Goal: Task Accomplishment & Management: Use online tool/utility

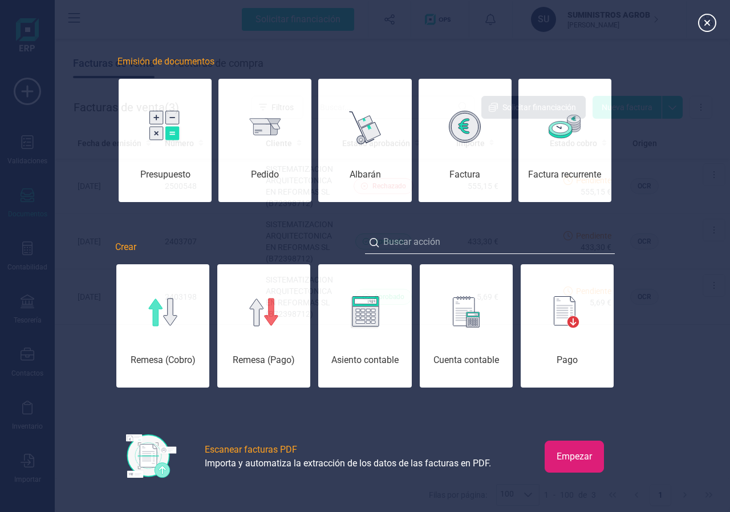
scroll to position [0, 57]
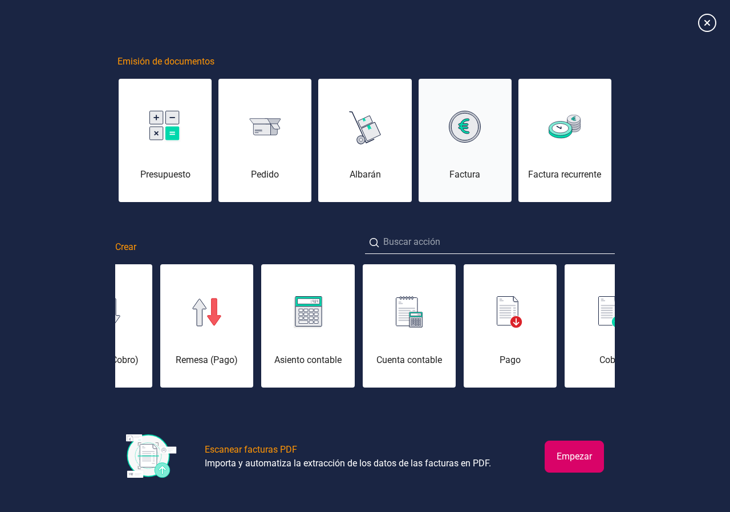
click at [467, 125] on img at bounding box center [465, 127] width 32 height 32
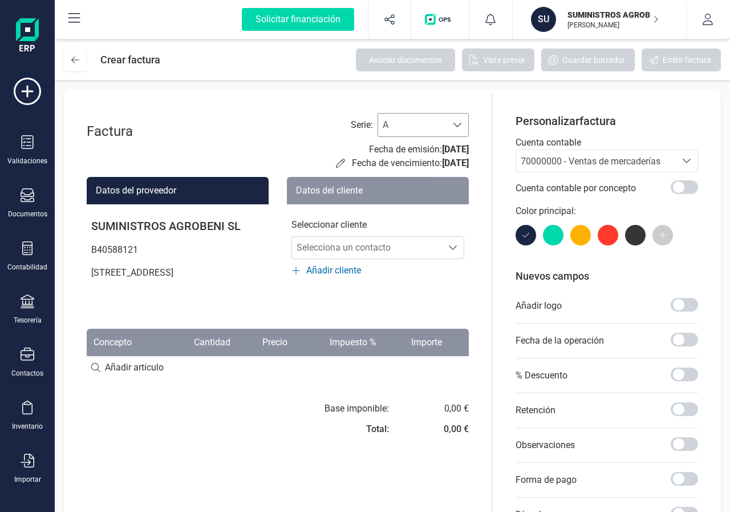
click at [436, 117] on span "A" at bounding box center [412, 124] width 68 height 23
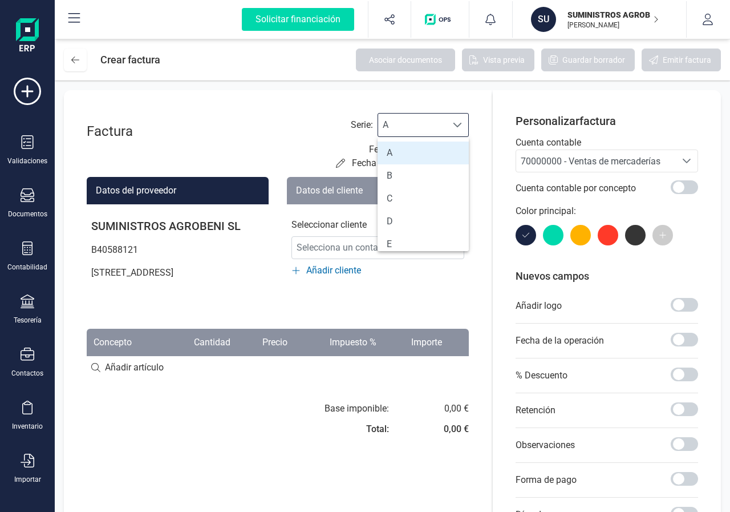
click at [433, 120] on span "A" at bounding box center [412, 124] width 68 height 23
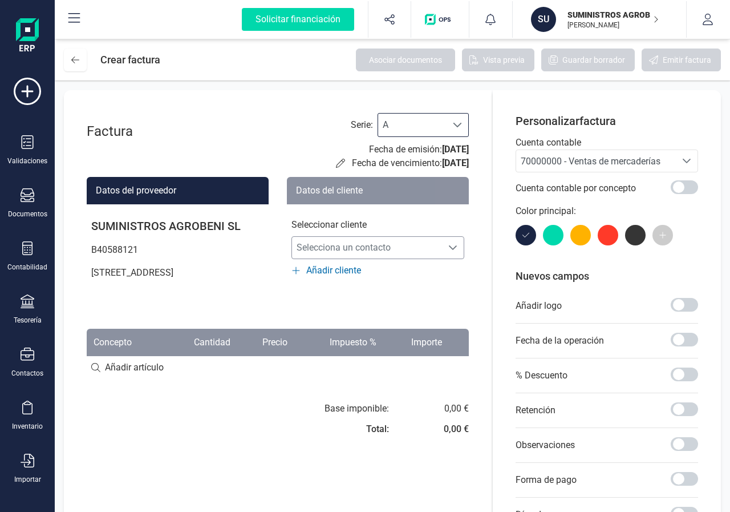
click at [322, 253] on span "Selecciona un contacto" at bounding box center [367, 247] width 150 height 23
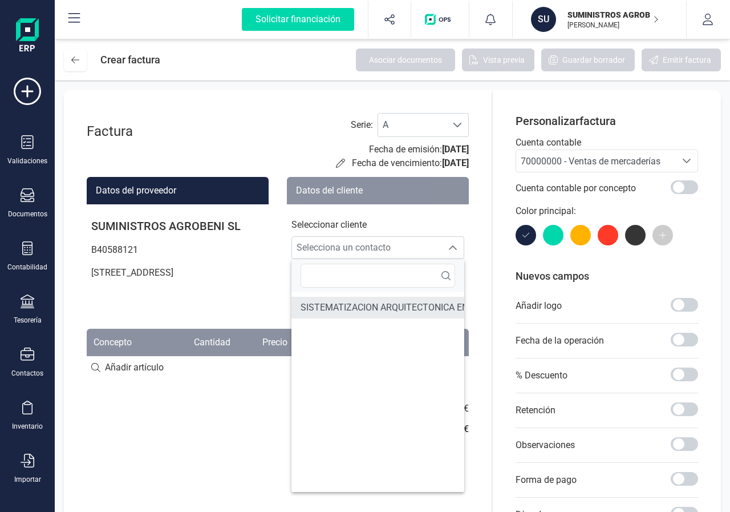
click at [323, 305] on span "SISTEMATIZACION ARQUITECTONICA EN REFORMAS SL" at bounding box center [416, 308] width 230 height 14
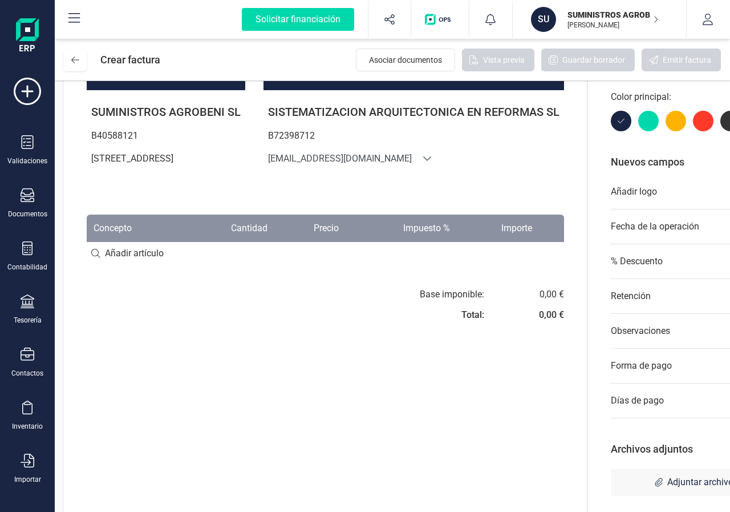
scroll to position [141, 0]
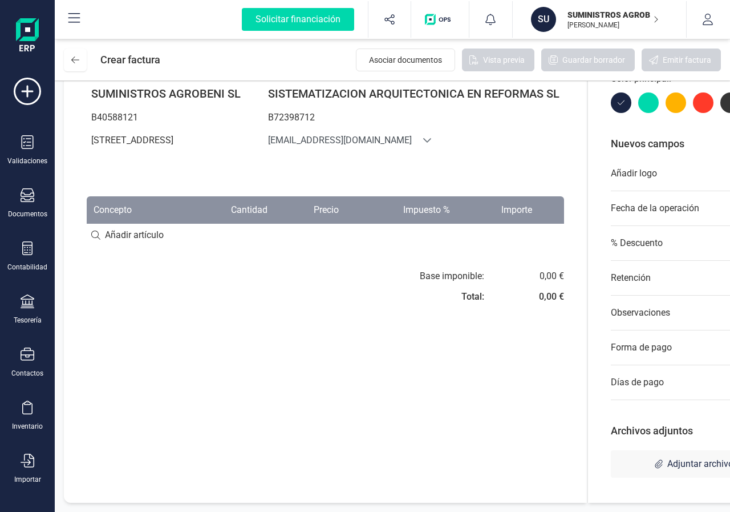
click at [115, 224] on th "Concepto" at bounding box center [134, 209] width 95 height 27
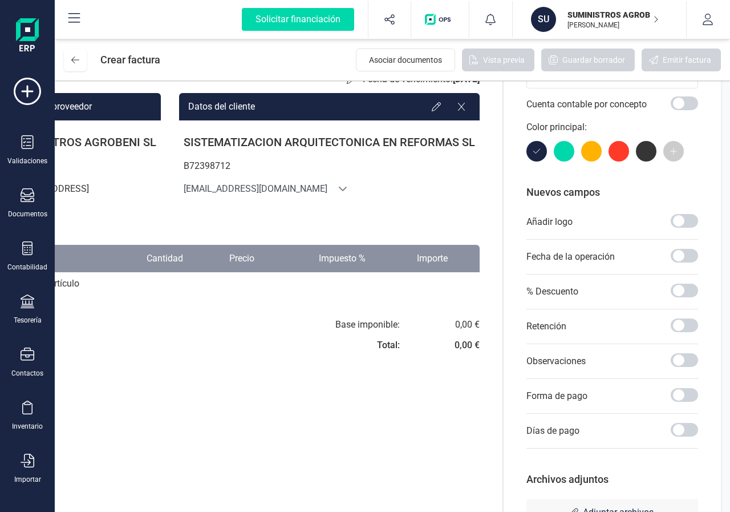
scroll to position [0, 0]
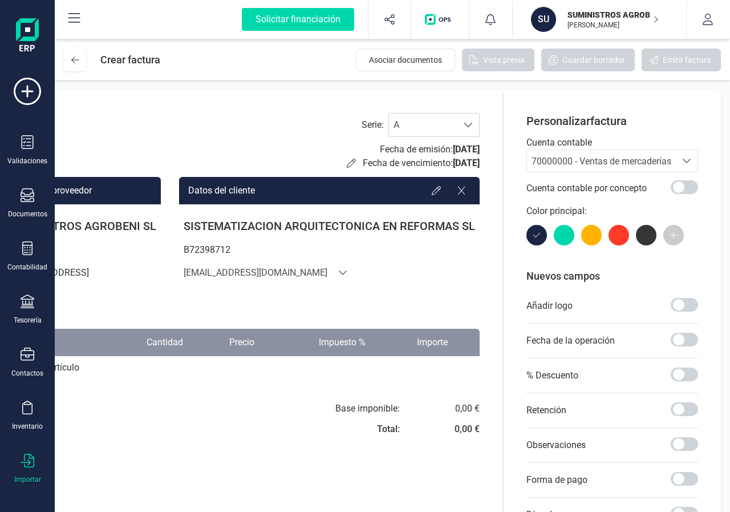
click at [28, 464] on icon at bounding box center [28, 460] width 14 height 14
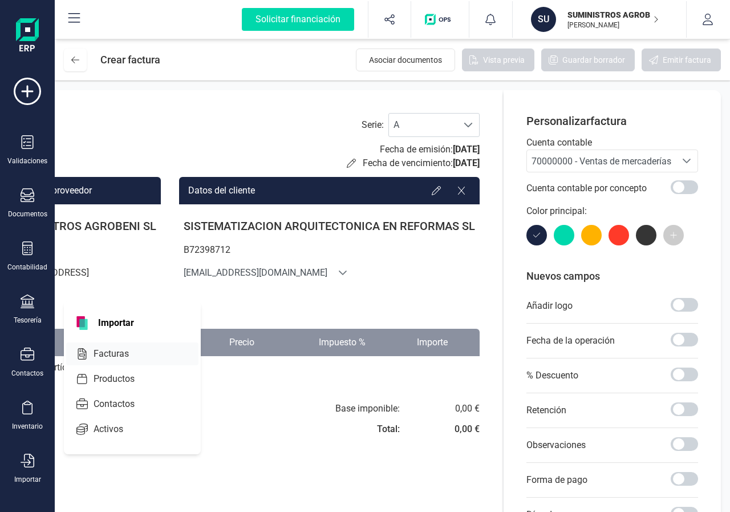
click at [107, 354] on span "Facturas" at bounding box center [119, 354] width 60 height 14
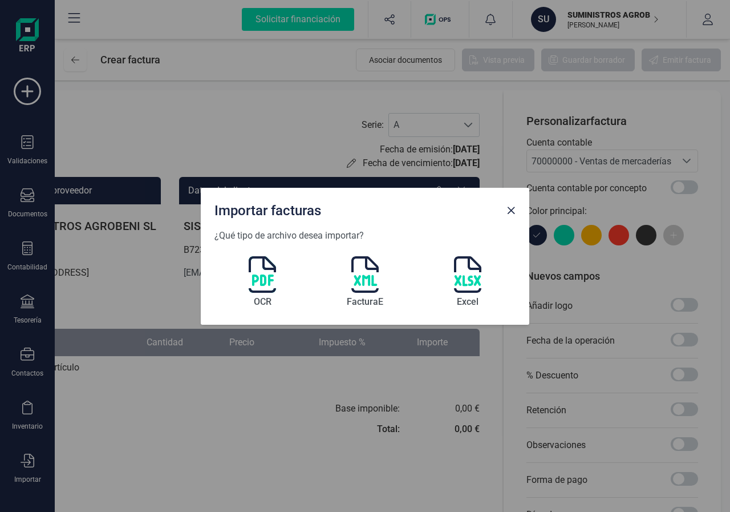
click at [258, 278] on img at bounding box center [262, 274] width 27 height 36
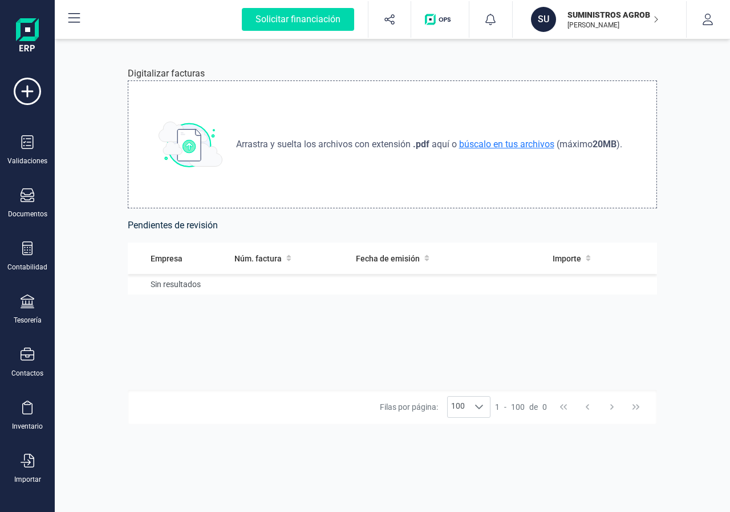
click at [503, 141] on span "búscalo en tus archivos" at bounding box center [507, 144] width 100 height 11
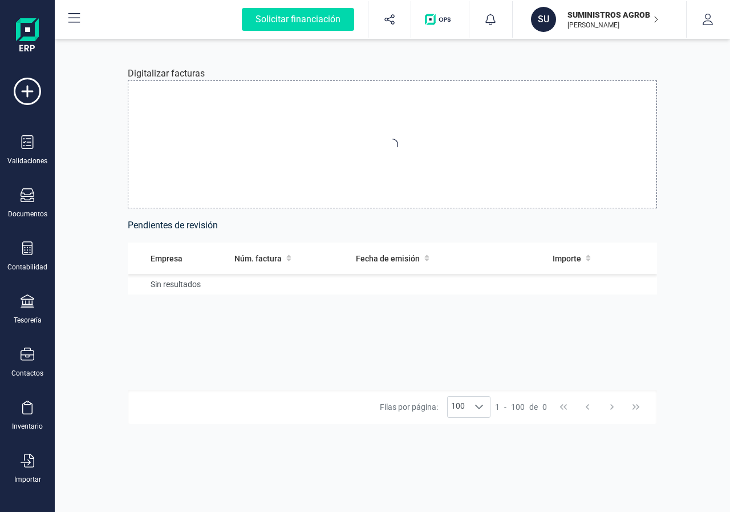
type input "C:\fakepath\Fra2503961.pdf"
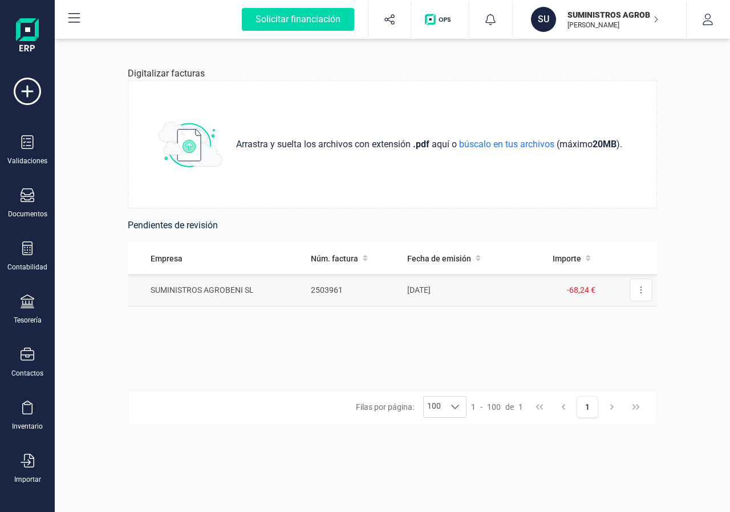
click at [153, 296] on td "SUMINISTROS AGROBENI SL" at bounding box center [217, 290] width 178 height 33
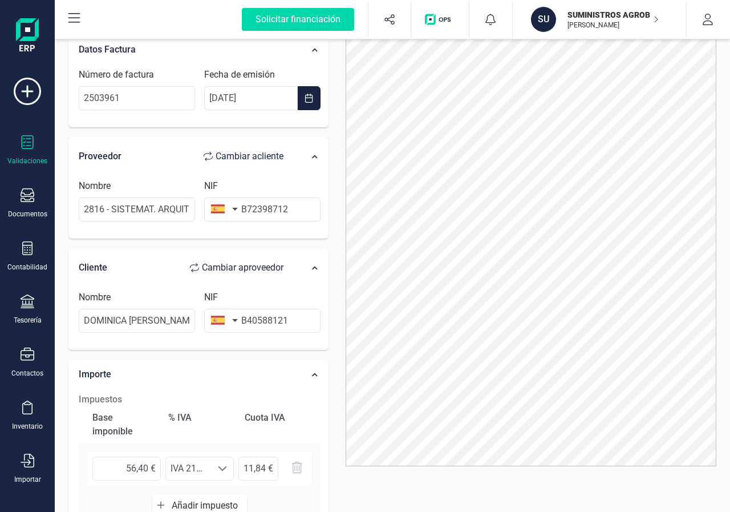
click at [31, 145] on icon at bounding box center [28, 142] width 14 height 14
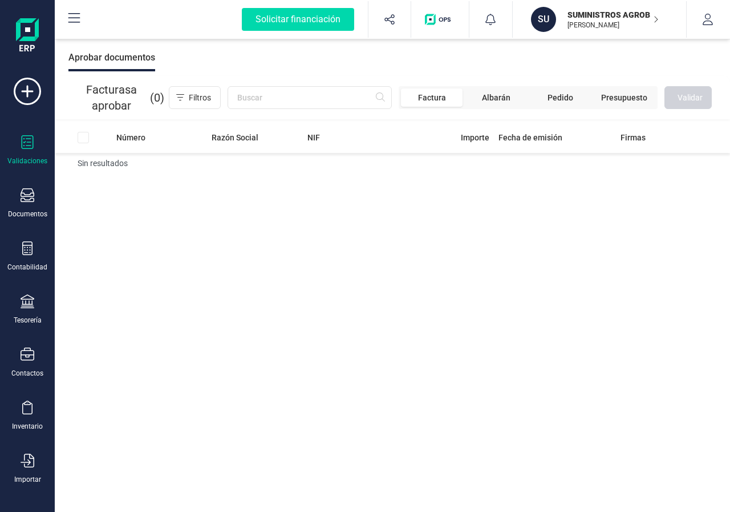
click at [75, 17] on icon at bounding box center [74, 18] width 12 height 10
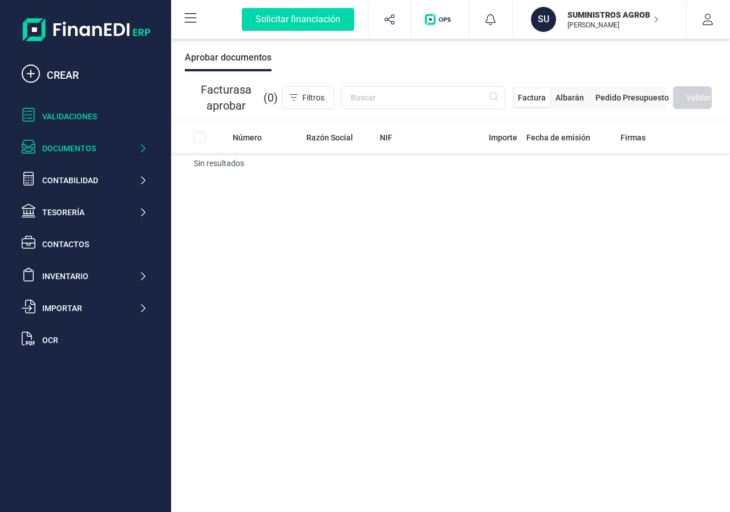
click at [131, 147] on div "Documentos" at bounding box center [90, 148] width 96 height 11
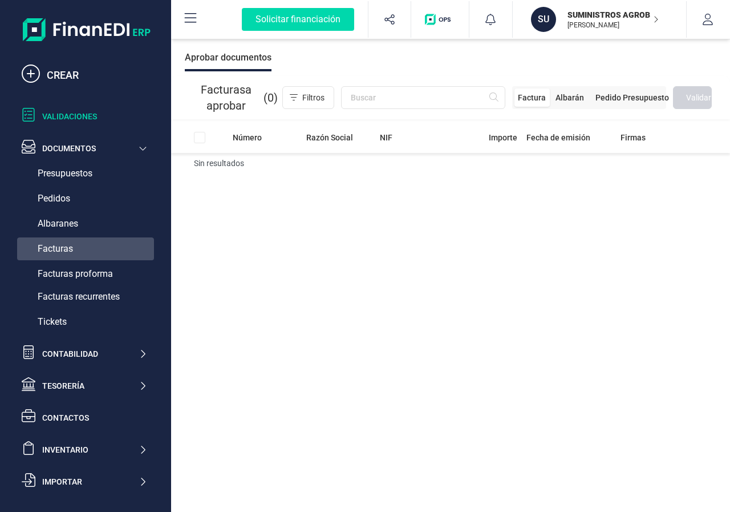
click at [54, 245] on span "Facturas" at bounding box center [55, 249] width 35 height 14
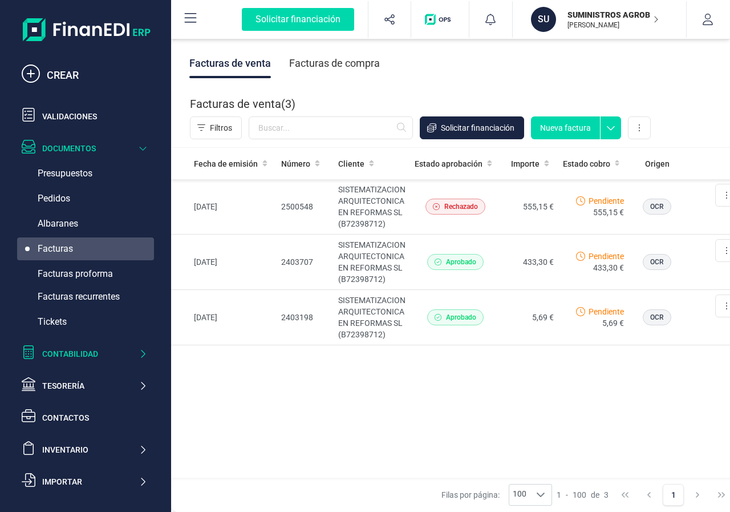
click at [108, 351] on div "Contabilidad" at bounding box center [90, 353] width 96 height 11
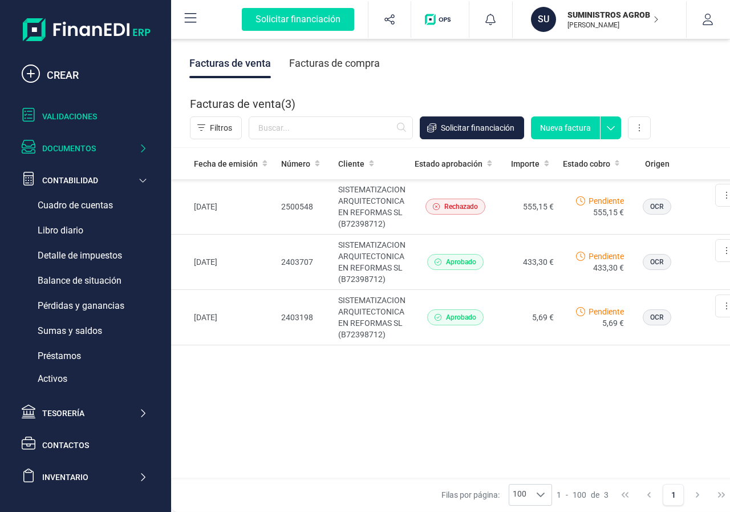
click at [50, 112] on div "Validaciones" at bounding box center [94, 116] width 105 height 11
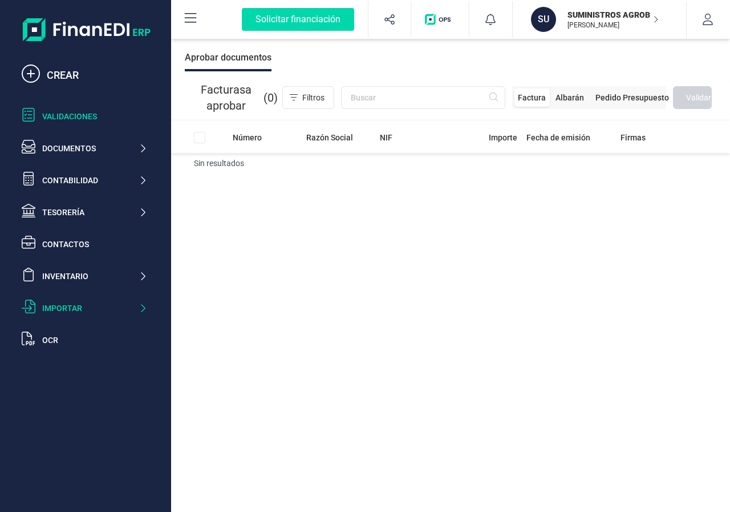
click at [105, 302] on div "Importar" at bounding box center [90, 307] width 96 height 11
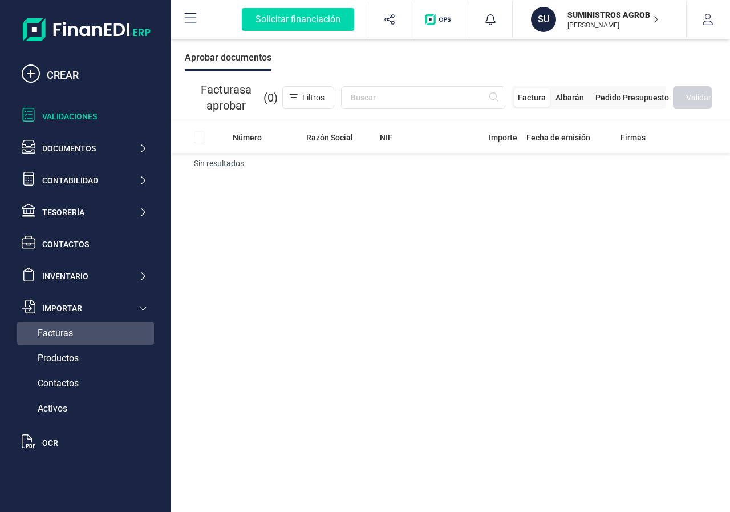
click at [125, 332] on div "Facturas" at bounding box center [85, 333] width 137 height 23
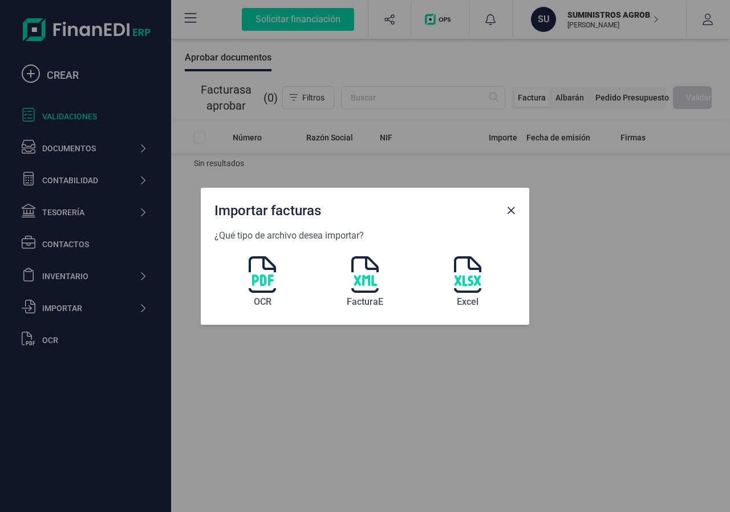
click at [515, 208] on span "Close" at bounding box center [510, 210] width 9 height 9
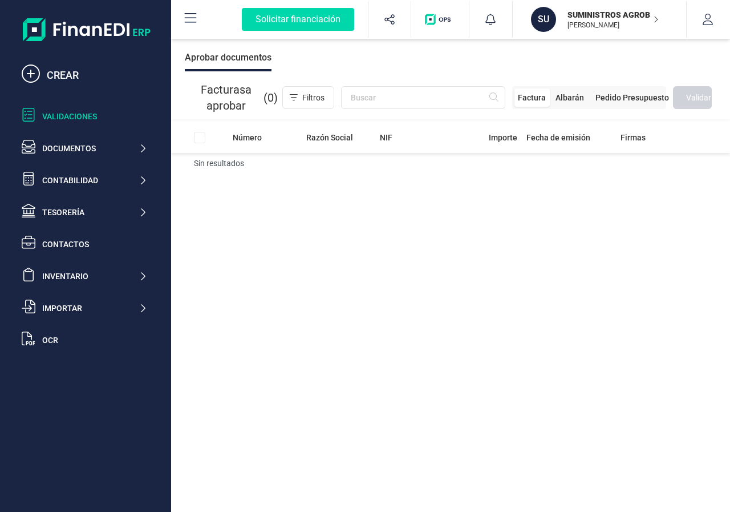
click at [192, 19] on icon at bounding box center [191, 18] width 14 height 14
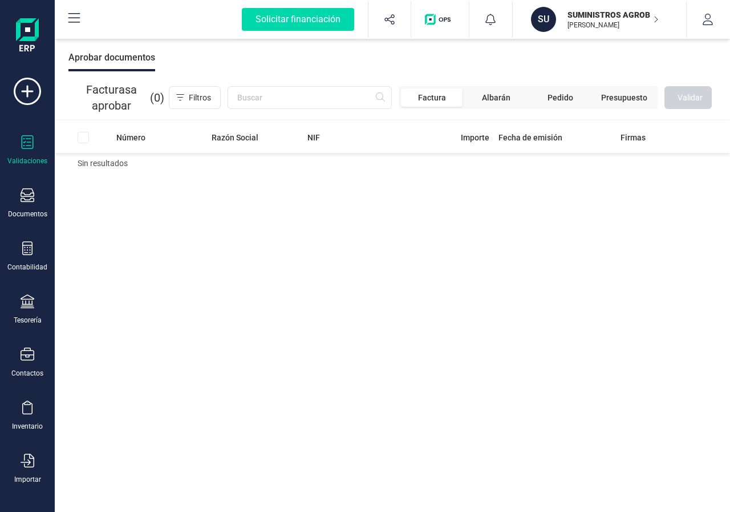
click at [75, 34] on button at bounding box center [74, 19] width 36 height 36
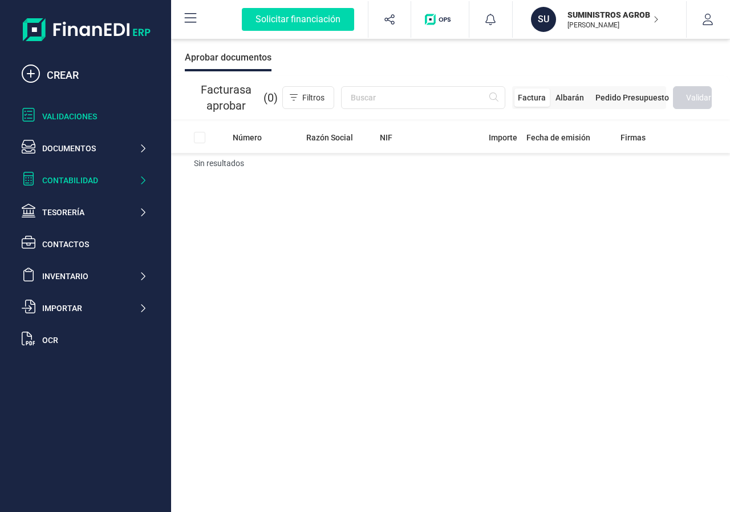
click at [87, 180] on div "Contabilidad" at bounding box center [90, 179] width 96 height 11
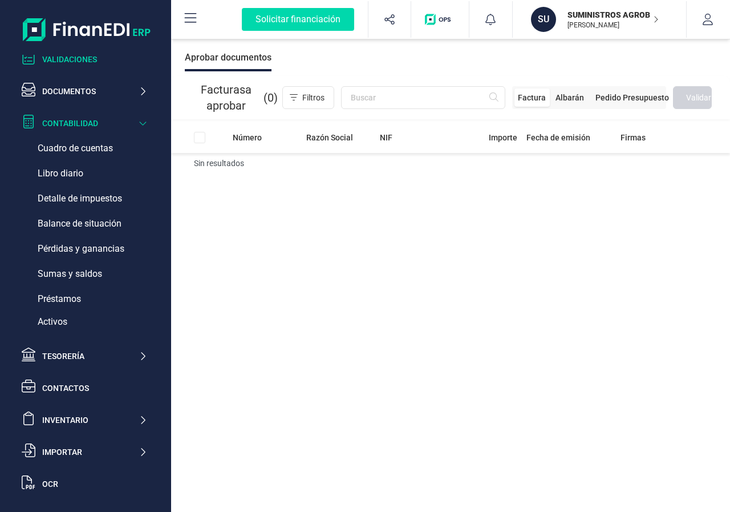
scroll to position [72, 0]
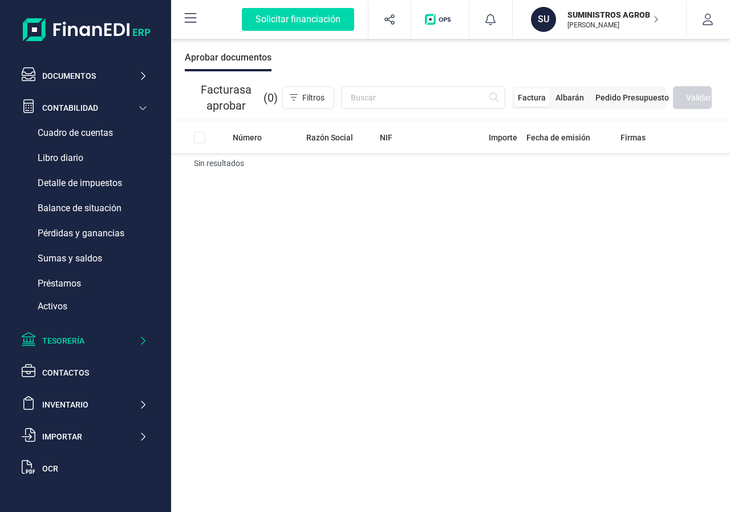
click at [133, 338] on div "Tesorería" at bounding box center [90, 340] width 96 height 11
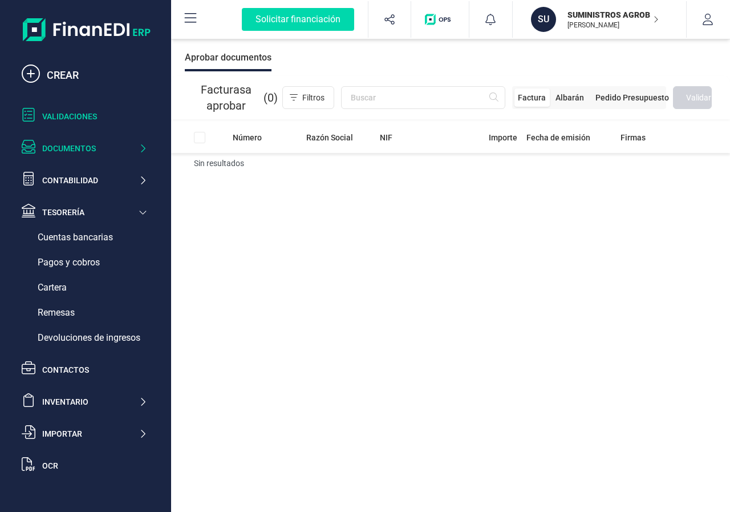
click at [117, 139] on div "Documentos" at bounding box center [84, 148] width 135 height 23
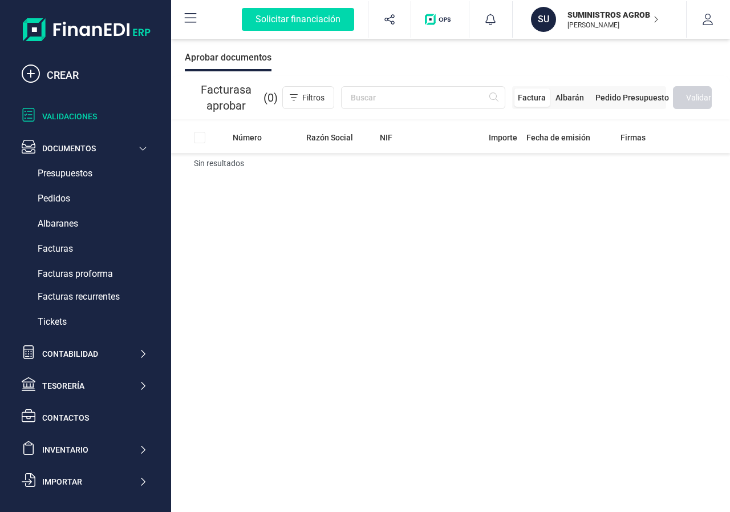
click at [31, 111] on icon at bounding box center [29, 115] width 14 height 14
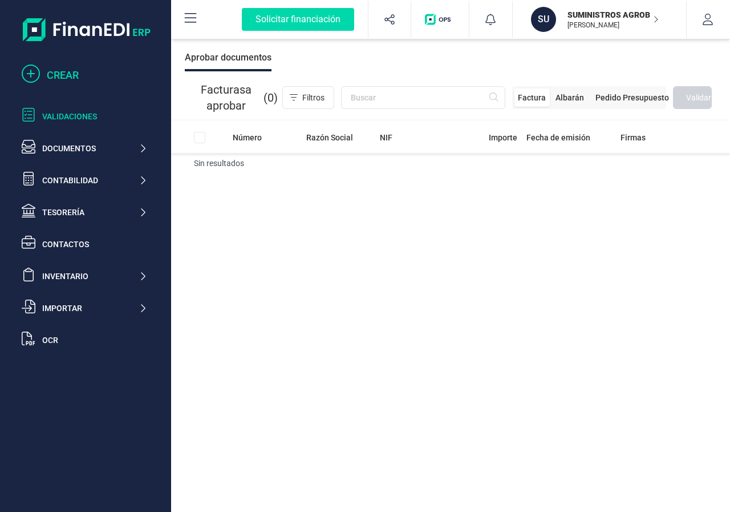
click at [26, 71] on icon at bounding box center [31, 73] width 18 height 18
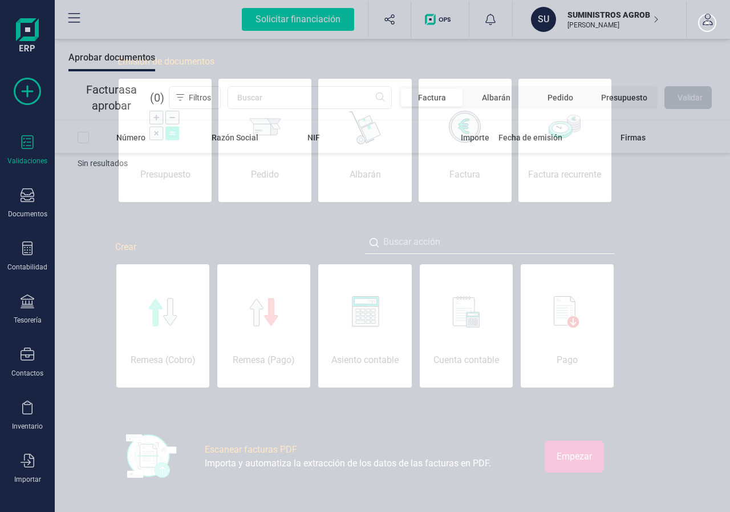
scroll to position [0, 57]
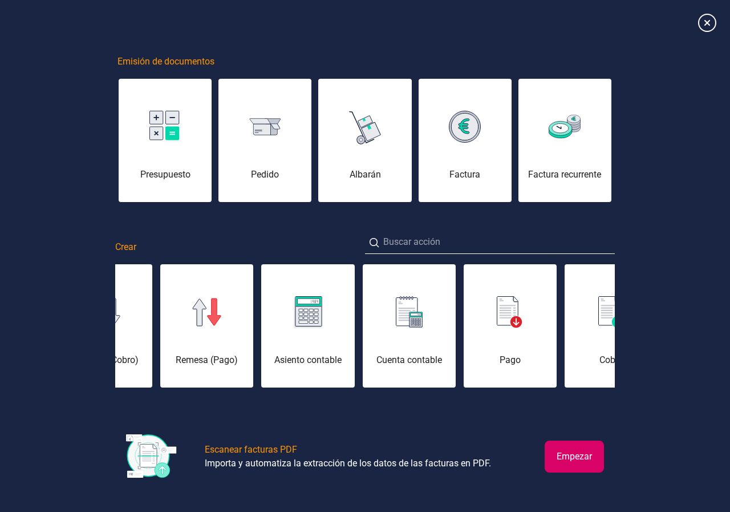
click at [567, 462] on button "Empezar" at bounding box center [574, 456] width 59 height 32
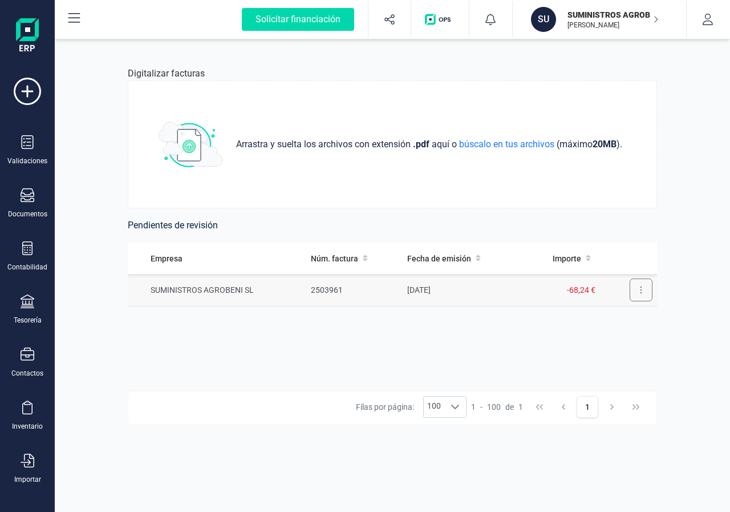
click at [643, 293] on button at bounding box center [641, 289] width 23 height 23
click at [598, 320] on span "Revisar factura" at bounding box center [613, 317] width 54 height 11
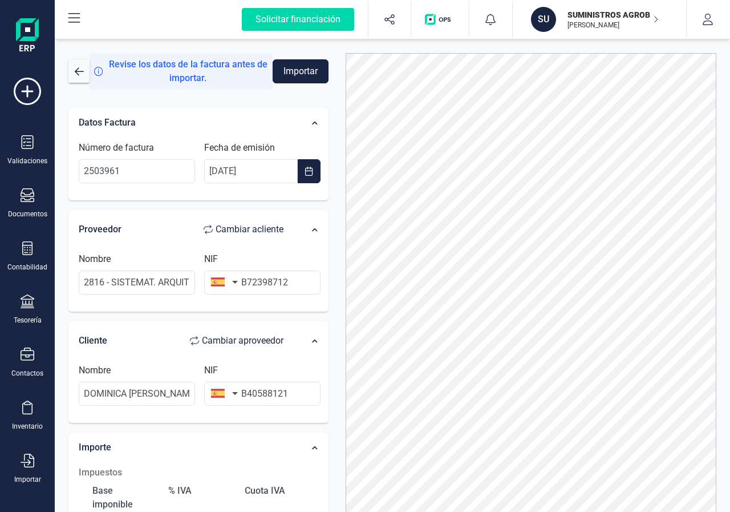
click at [312, 72] on button "Importar" at bounding box center [301, 71] width 56 height 24
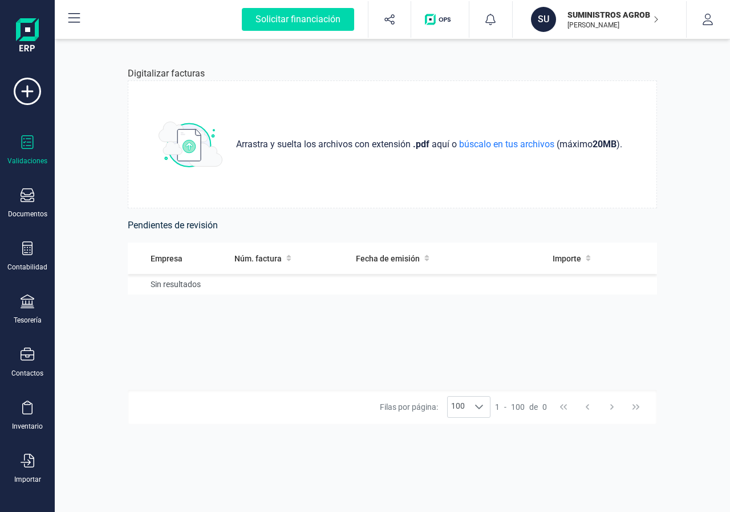
click at [25, 149] on div at bounding box center [28, 143] width 14 height 17
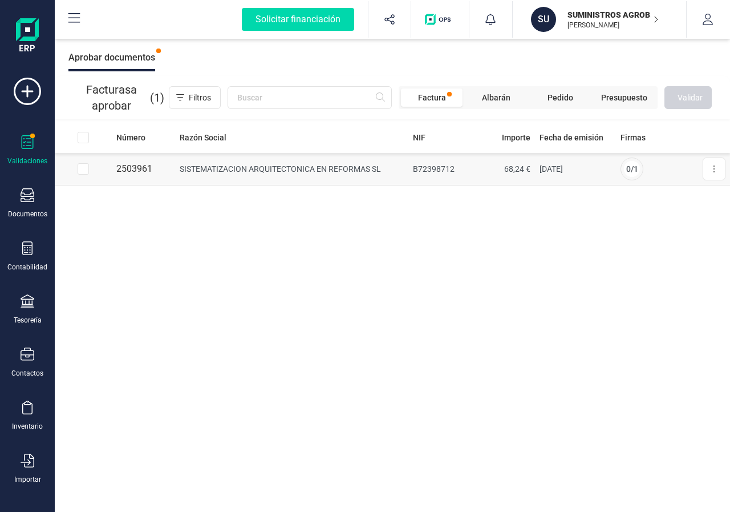
click at [84, 172] on input "Row Selected 34bb1dc5-ddd8-484e-a0bb-91e647e390fe" at bounding box center [83, 168] width 11 height 11
checkbox input "true"
click at [696, 95] on span "Validar" at bounding box center [689, 97] width 25 height 11
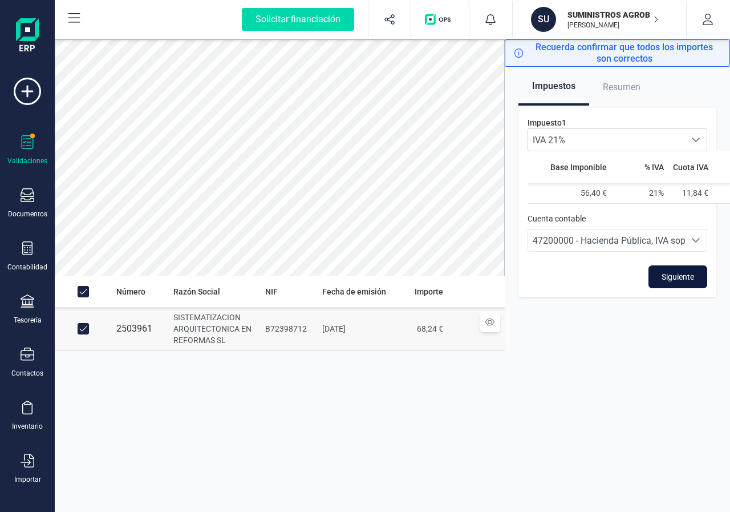
click at [683, 271] on span "Siguiente" at bounding box center [677, 276] width 33 height 11
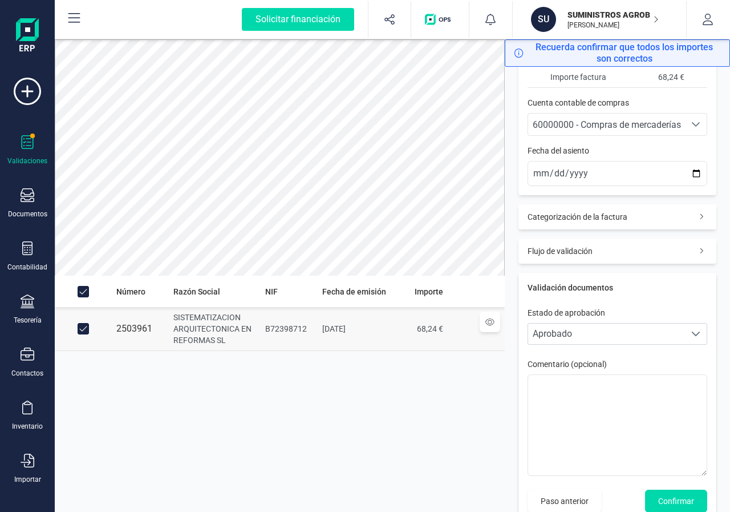
scroll to position [137, 0]
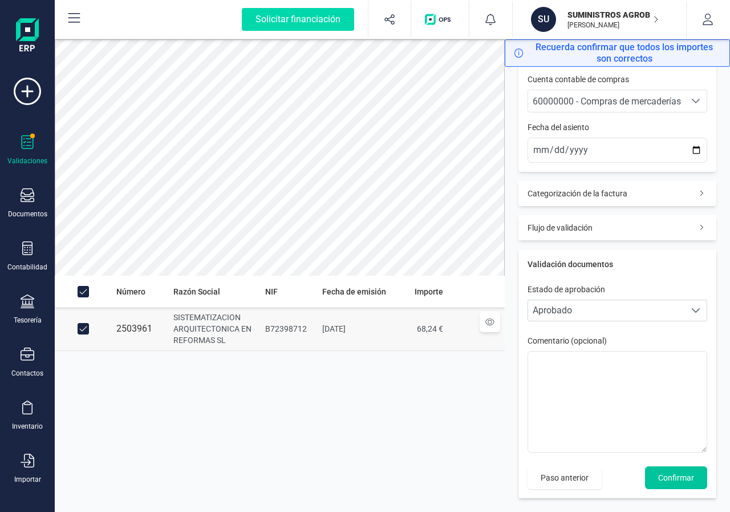
click at [658, 479] on span "Confirmar" at bounding box center [676, 477] width 36 height 11
